Goal: Task Accomplishment & Management: Manage account settings

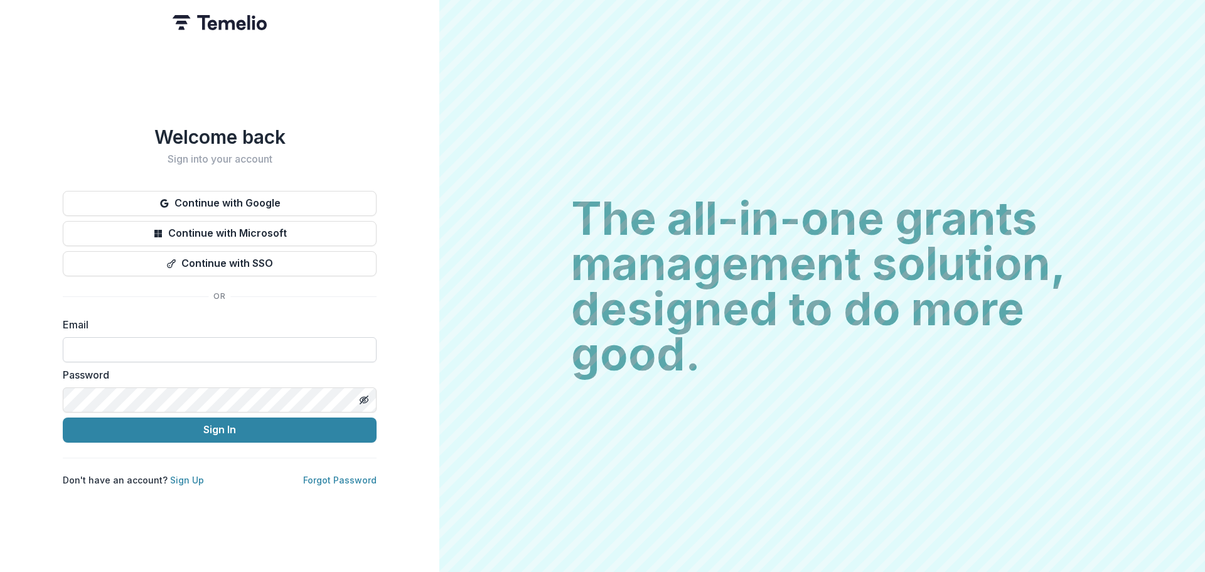
click at [149, 346] on input at bounding box center [220, 349] width 314 height 25
type input "**********"
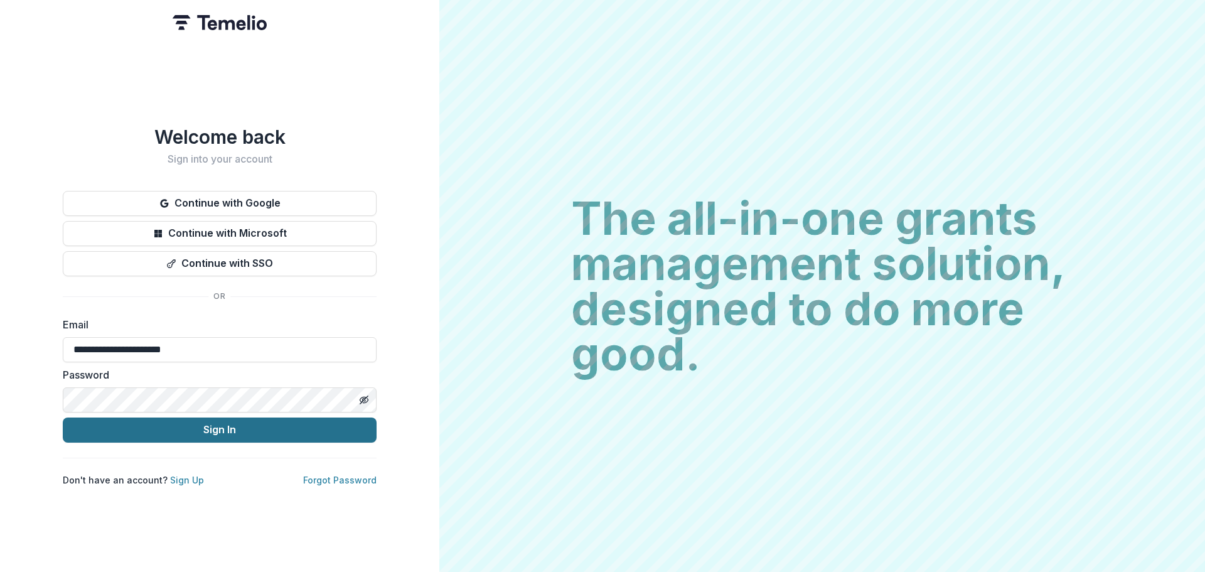
click at [191, 424] on button "Sign In" at bounding box center [220, 429] width 314 height 25
